Goal: Task Accomplishment & Management: Use online tool/utility

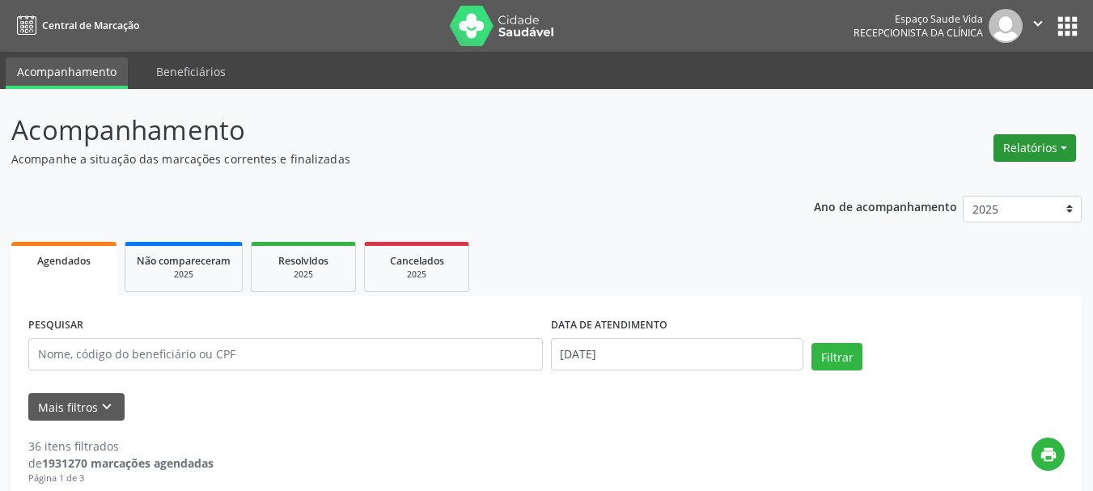
click at [1013, 137] on button "Relatórios" at bounding box center [1034, 148] width 83 height 28
click at [960, 184] on link "Agendamentos" at bounding box center [990, 182] width 174 height 23
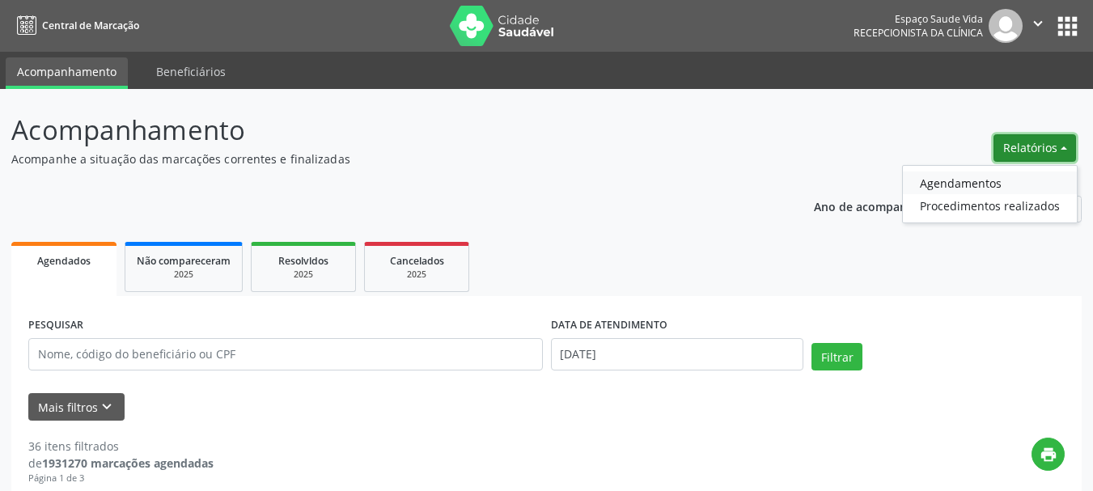
select select "9"
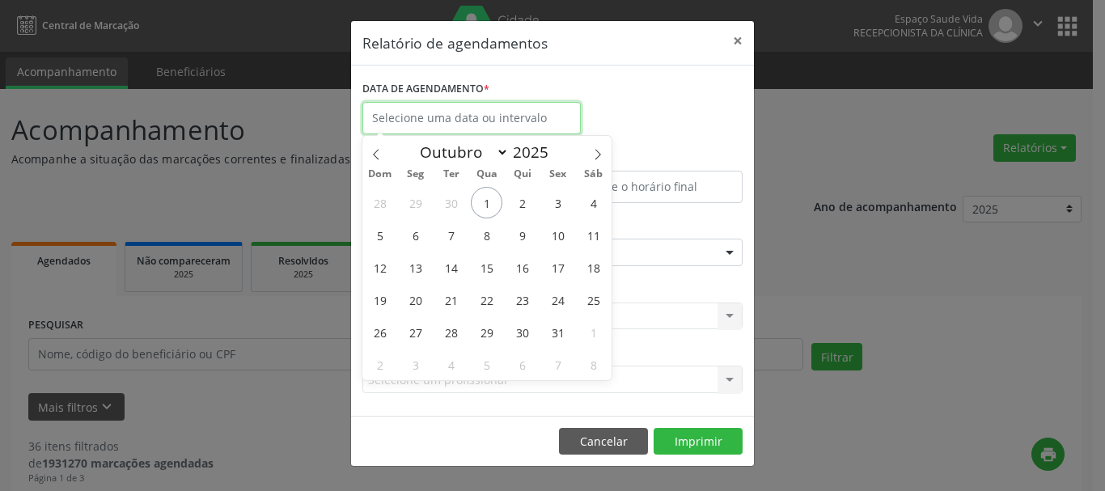
click at [477, 121] on input "text" at bounding box center [471, 118] width 218 height 32
click at [522, 205] on span "2" at bounding box center [522, 203] width 32 height 32
type input "[DATE]"
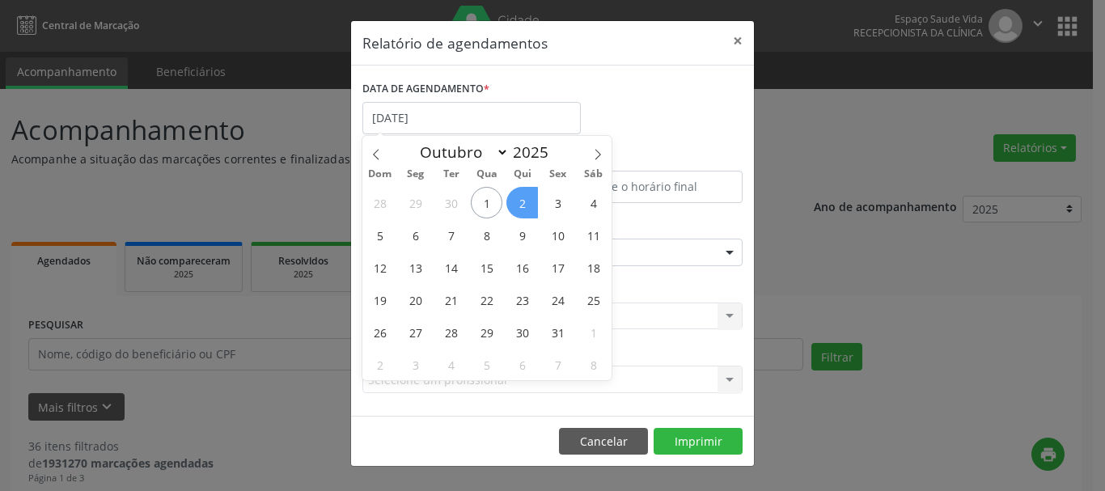
click at [522, 205] on span "2" at bounding box center [522, 203] width 32 height 32
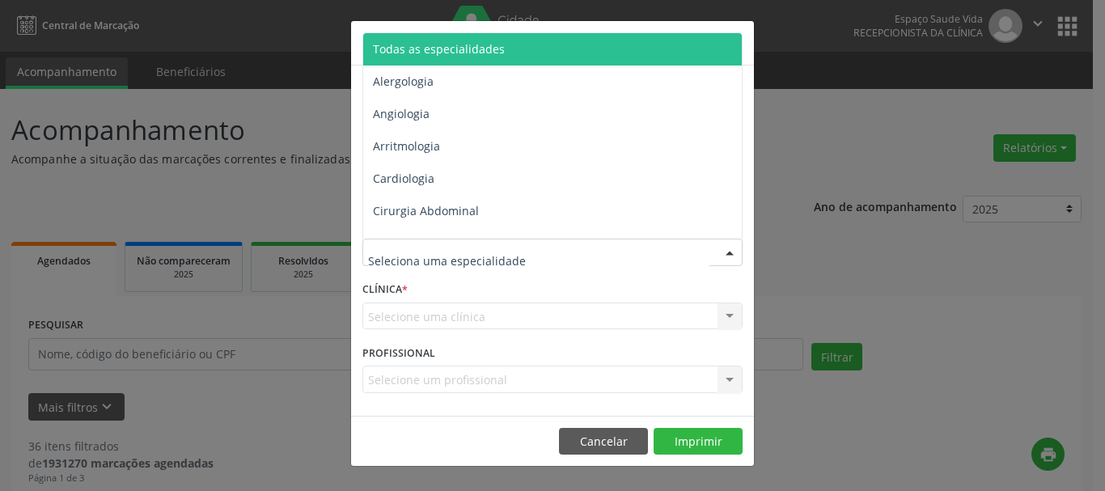
click at [424, 59] on span "Todas as especialidades" at bounding box center [553, 49] width 381 height 32
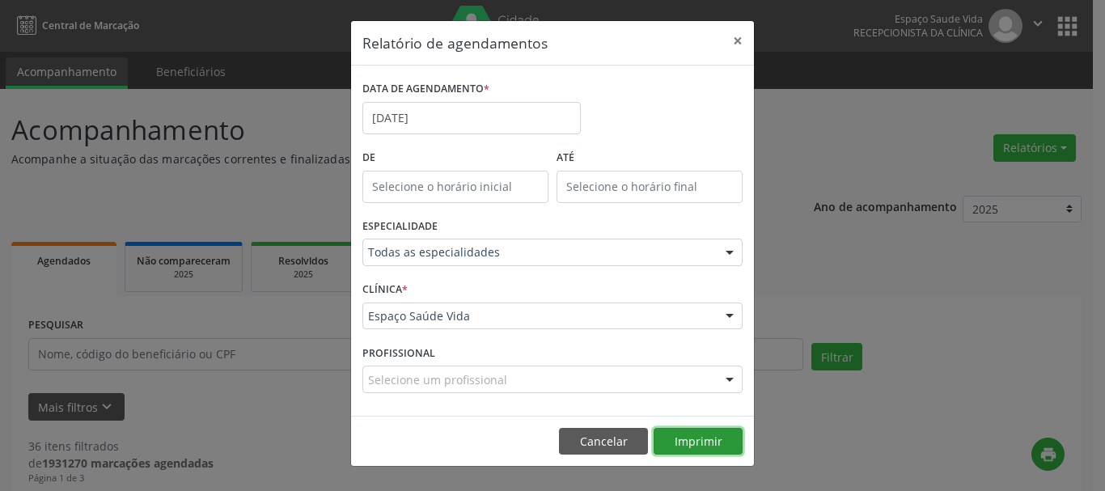
click at [667, 433] on button "Imprimir" at bounding box center [698, 442] width 89 height 28
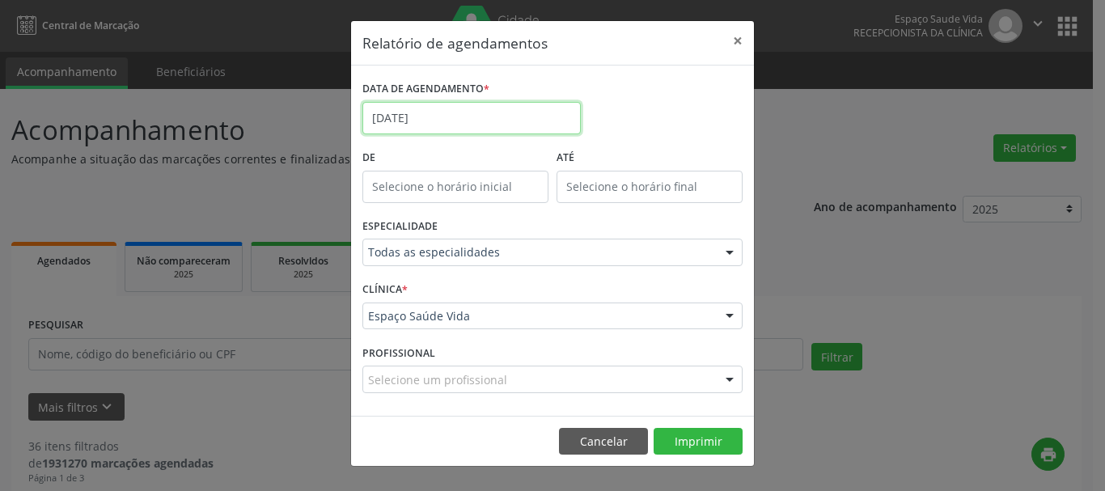
click at [494, 115] on input "[DATE]" at bounding box center [471, 118] width 218 height 32
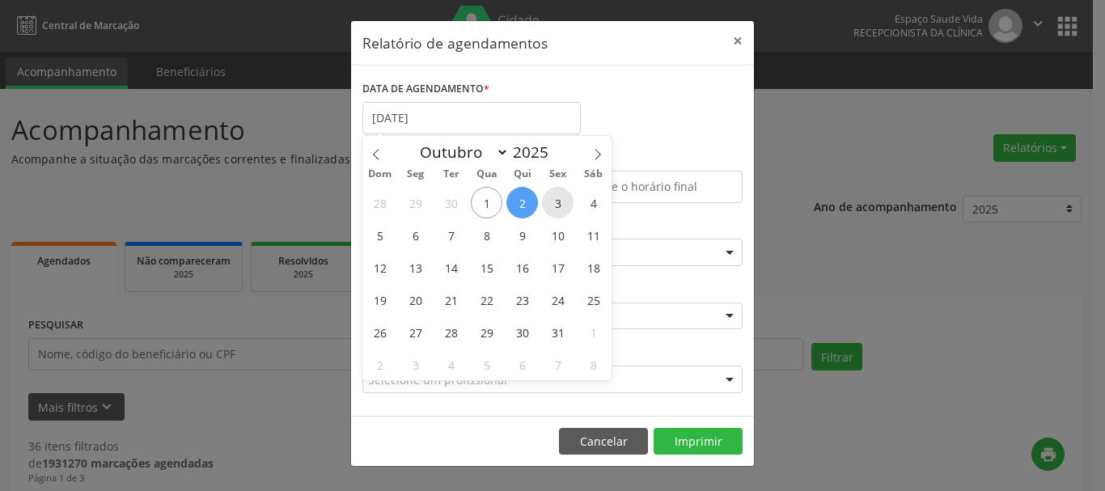
click at [558, 203] on span "3" at bounding box center [558, 203] width 32 height 32
type input "[DATE]"
click at [558, 203] on span "3" at bounding box center [558, 203] width 32 height 32
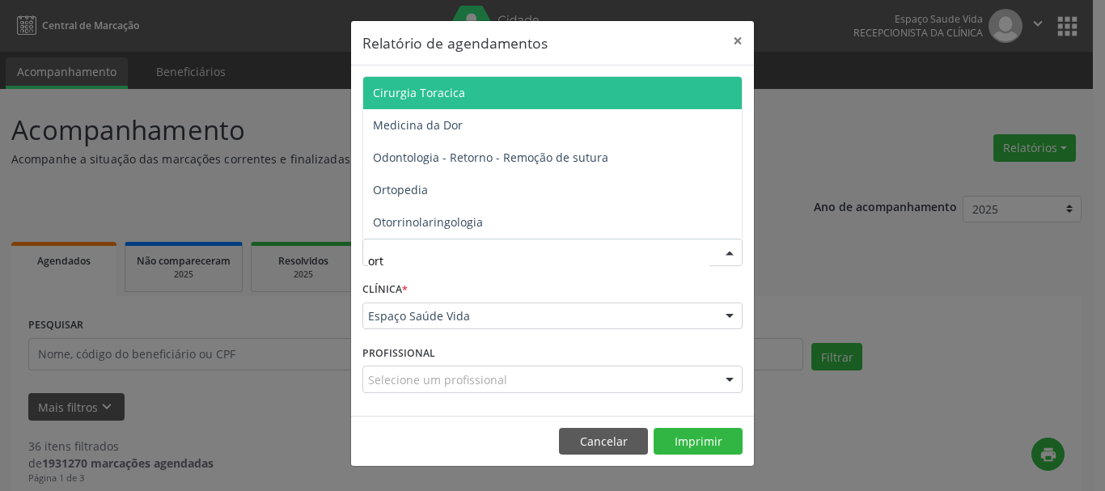
type input "orto"
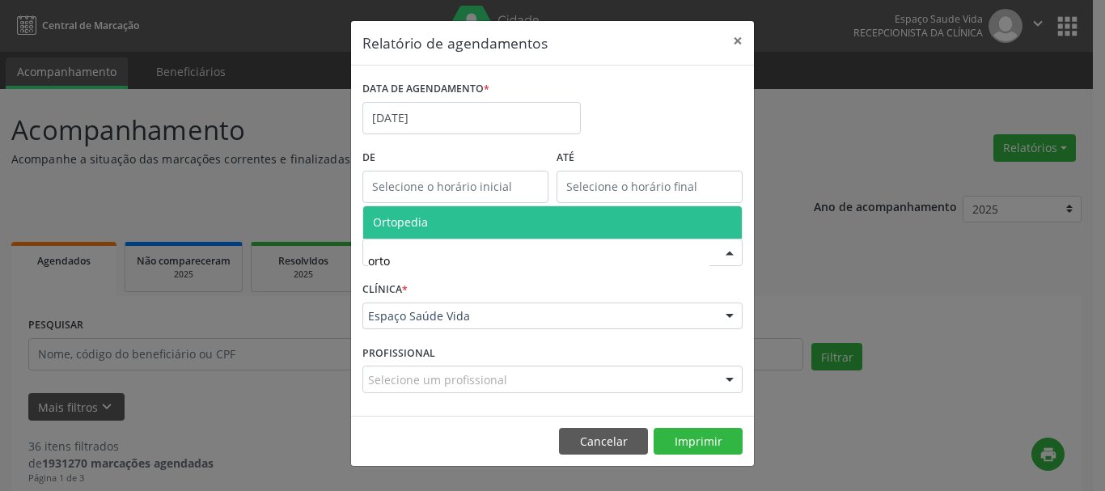
click at [449, 211] on span "Ortopedia" at bounding box center [552, 222] width 379 height 32
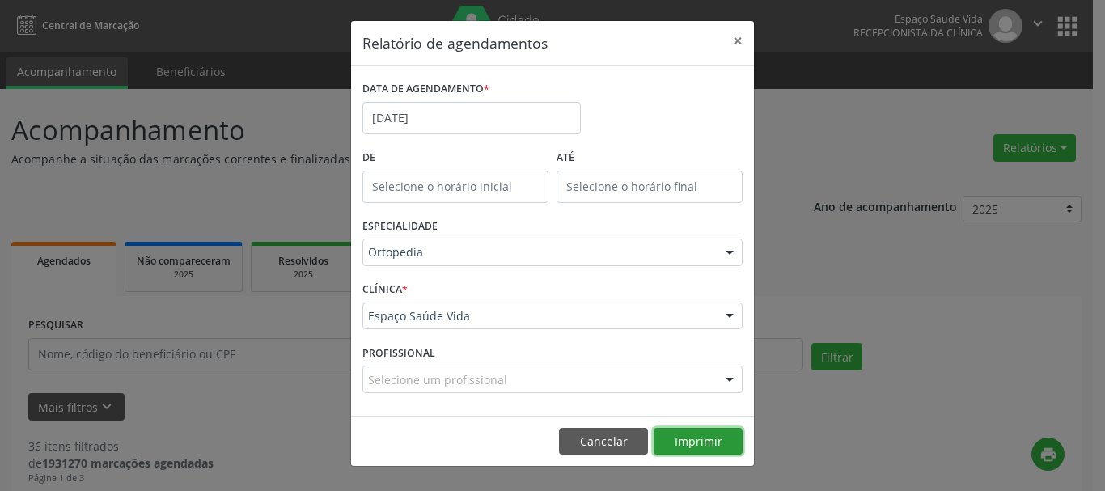
click at [684, 438] on button "Imprimir" at bounding box center [698, 442] width 89 height 28
